Goal: Check status: Check status

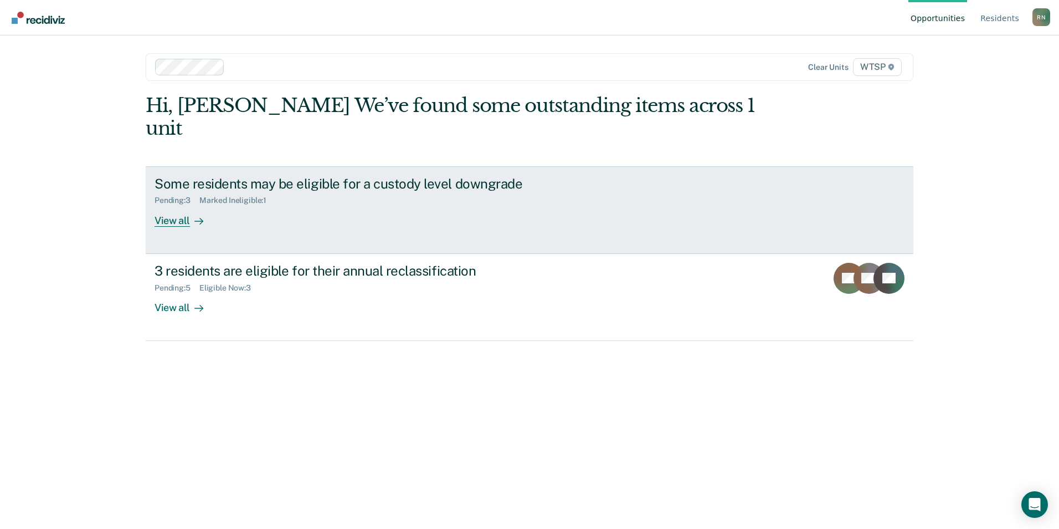
click at [178, 205] on div "View all" at bounding box center [186, 216] width 62 height 22
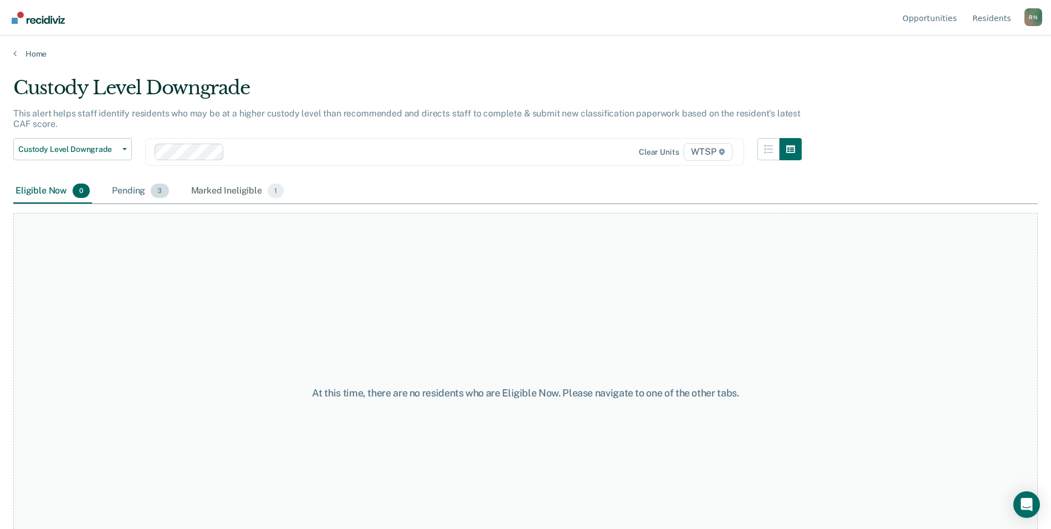
click at [128, 189] on div "Pending 3" at bounding box center [140, 191] width 61 height 24
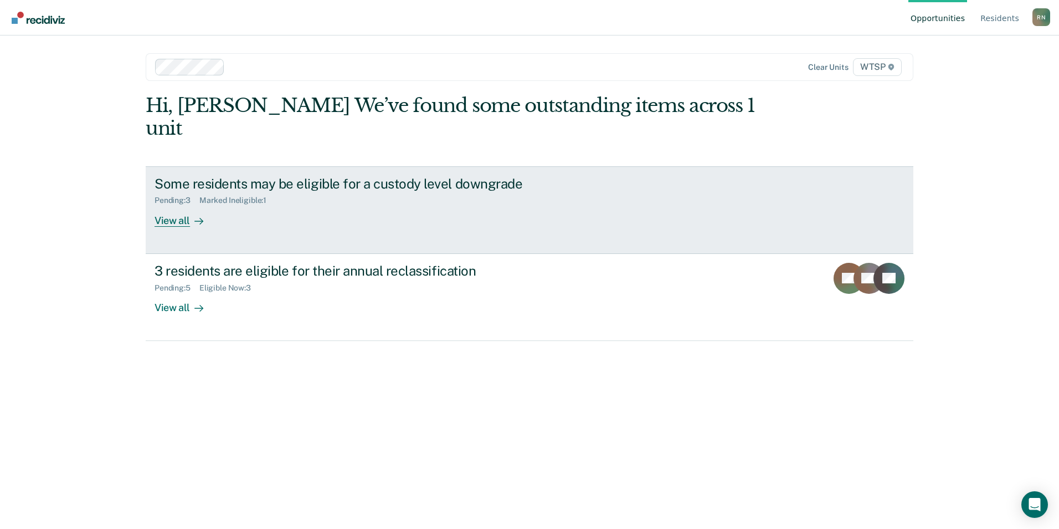
click at [175, 205] on div "View all" at bounding box center [186, 216] width 62 height 22
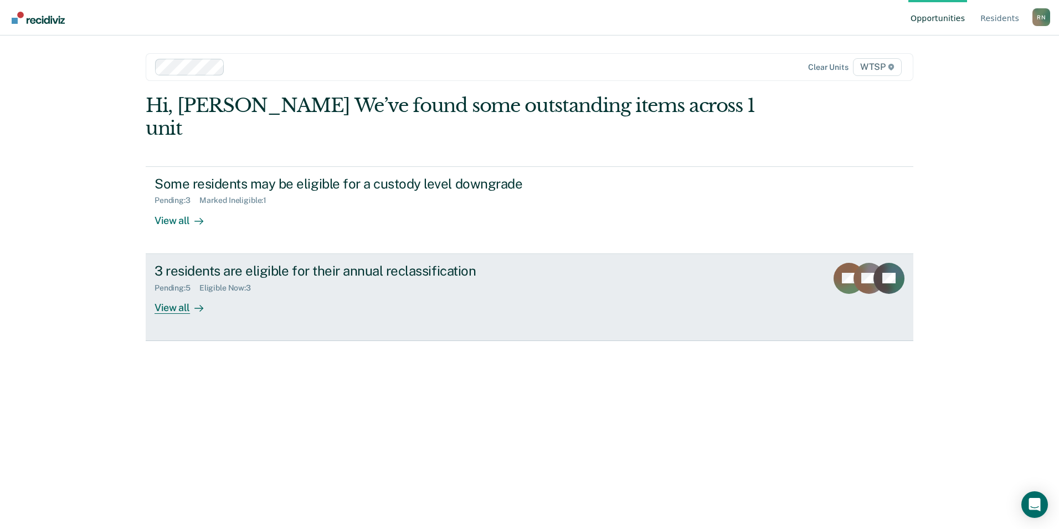
click at [180, 292] on div "View all" at bounding box center [186, 303] width 62 height 22
